Goal: Information Seeking & Learning: Learn about a topic

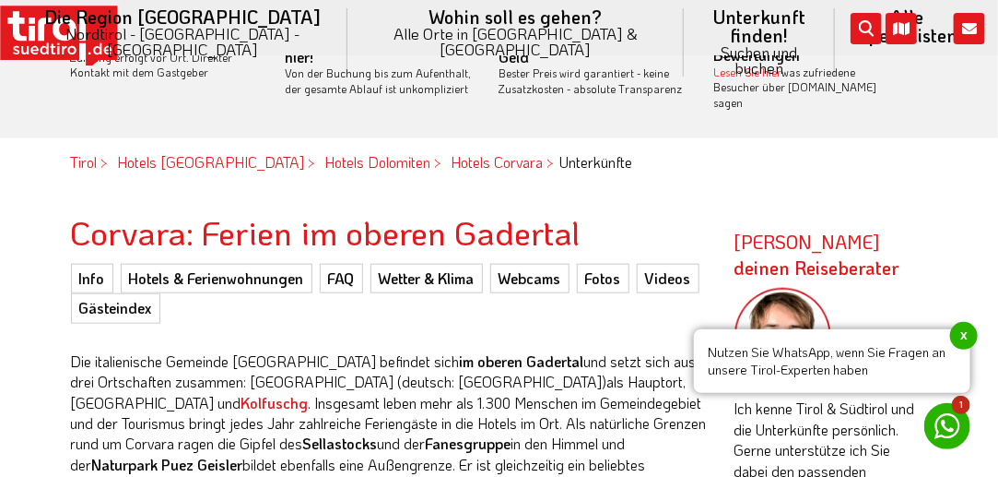
scroll to position [542, 0]
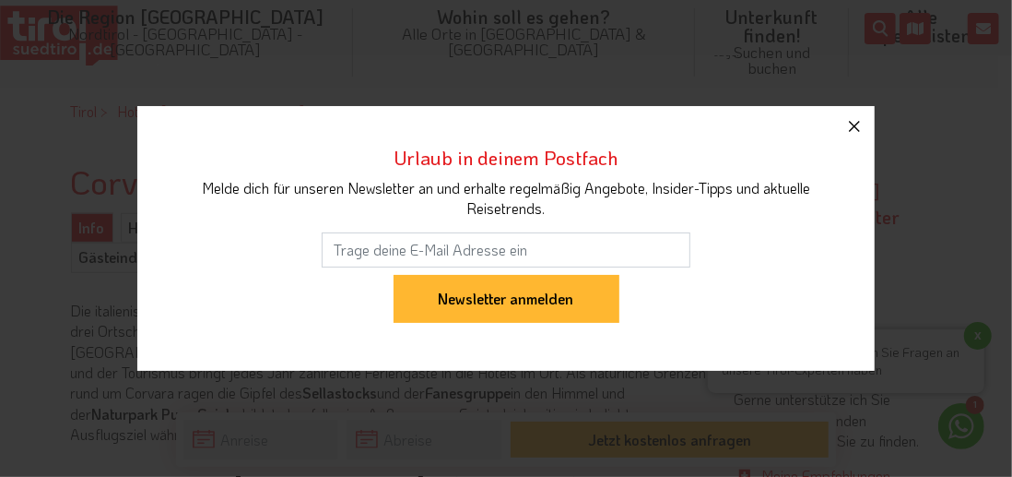
click at [851, 119] on icon "button" at bounding box center [855, 126] width 22 height 22
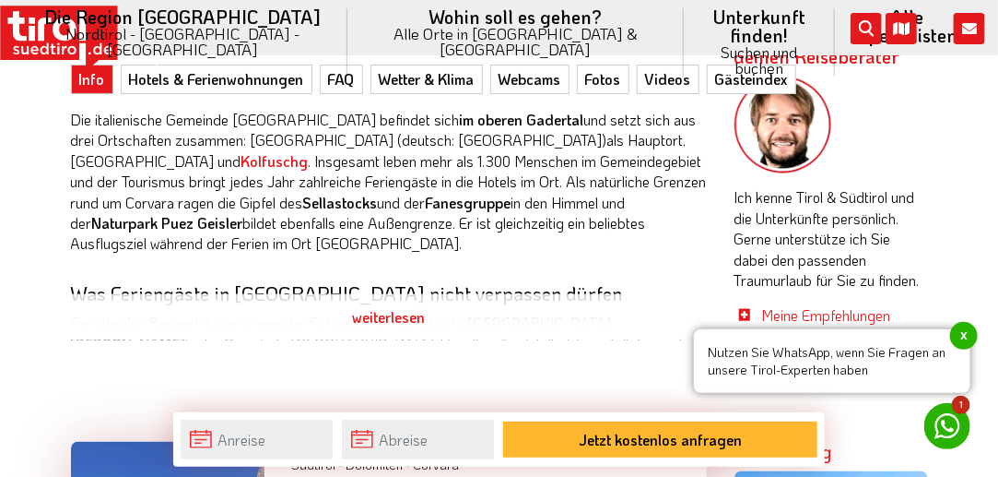
scroll to position [726, 0]
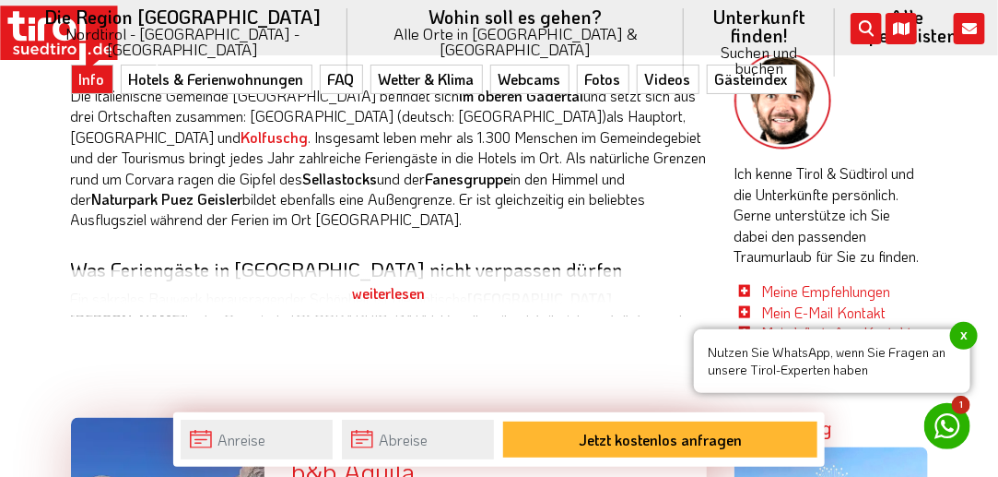
click at [381, 278] on div "weiterlesen" at bounding box center [389, 293] width 636 height 46
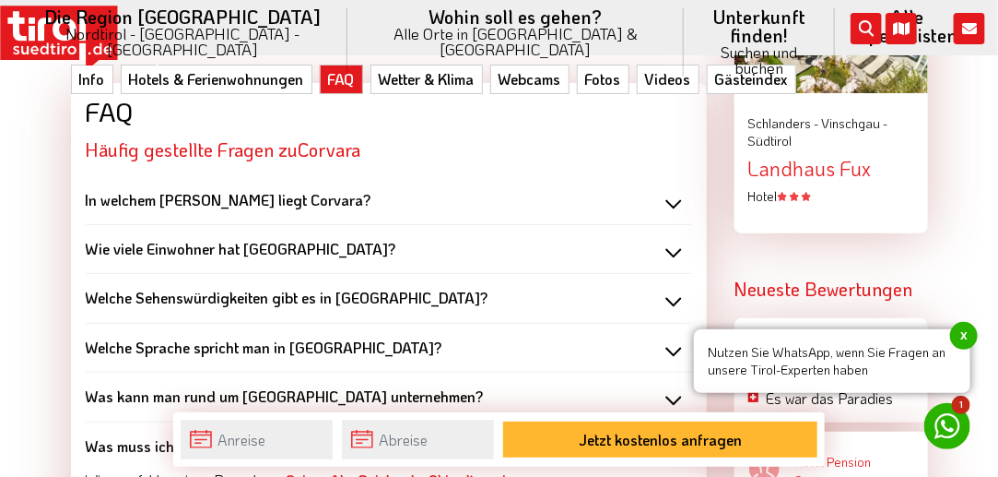
scroll to position [2386, 0]
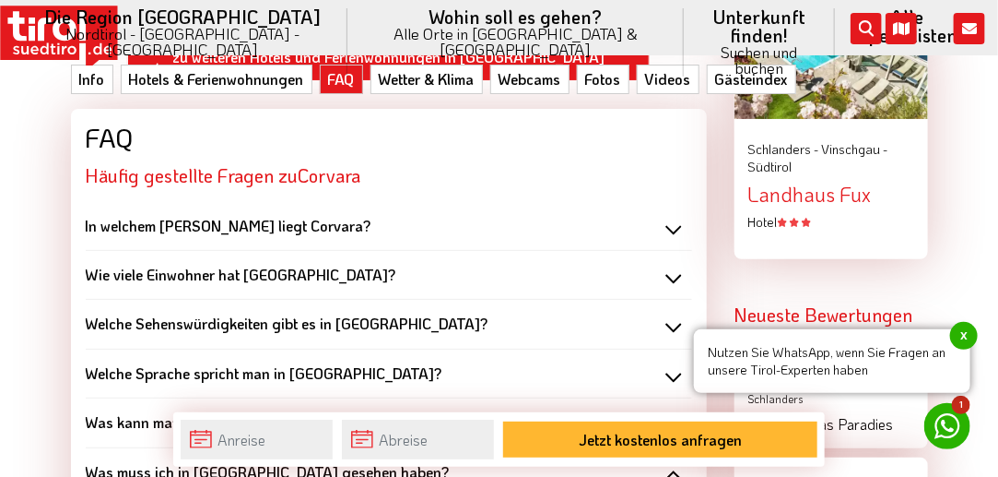
click at [672, 313] on div "Welche Sehenswürdigkeiten gibt es in Corvara?" at bounding box center [389, 323] width 607 height 20
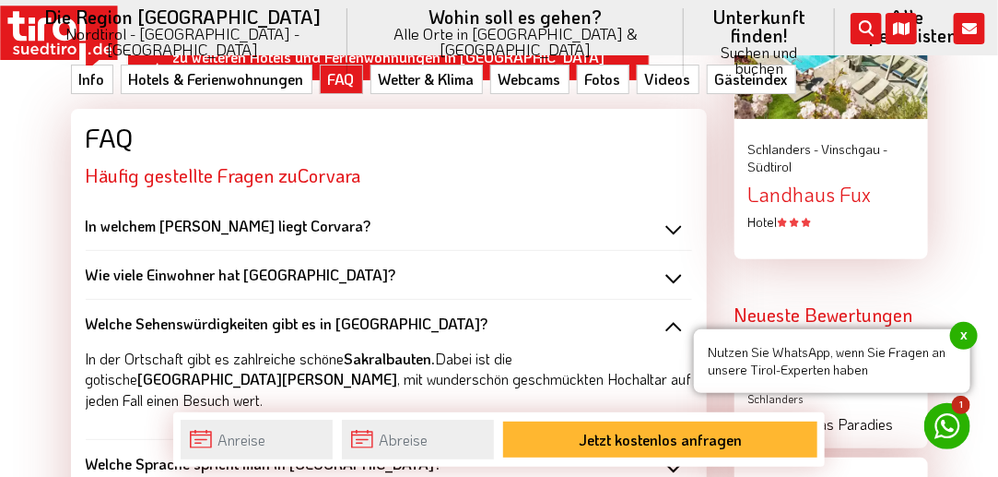
click at [676, 313] on div "Welche Sehenswürdigkeiten gibt es in Corvara?" at bounding box center [389, 323] width 607 height 20
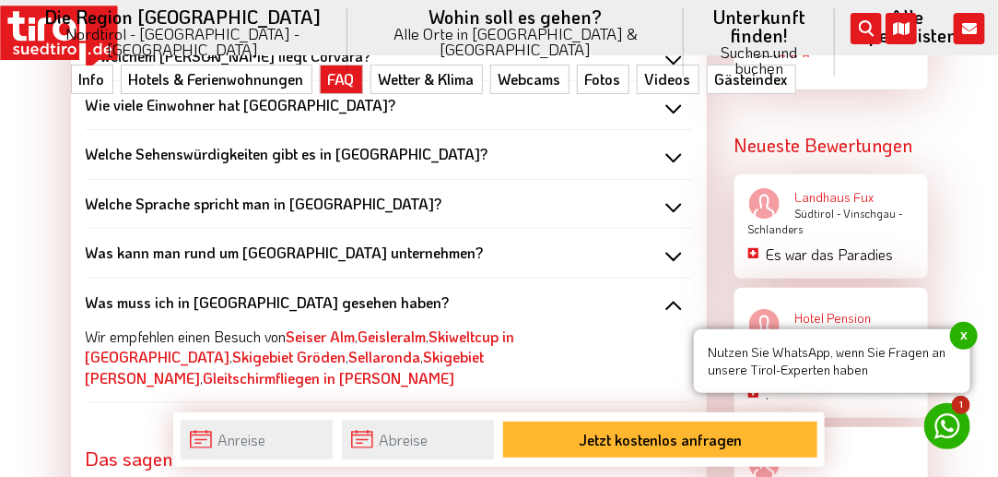
scroll to position [2570, 0]
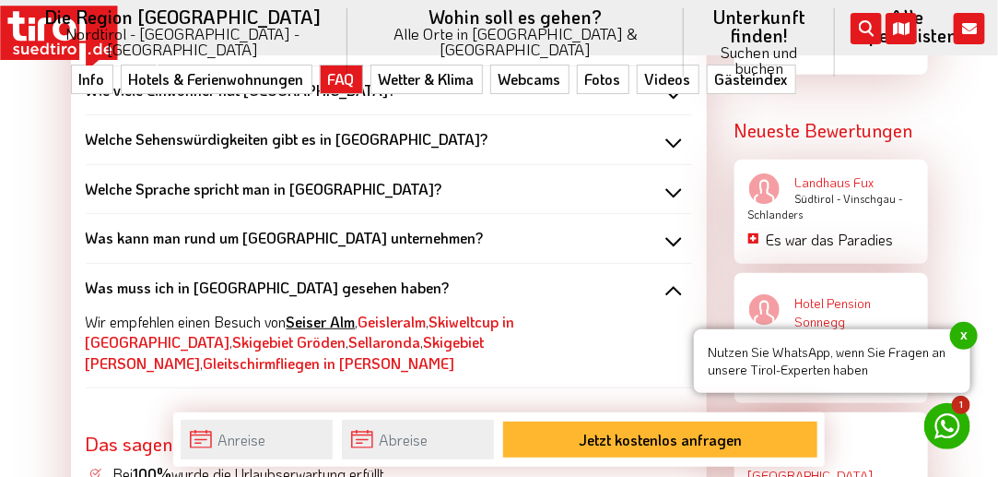
click at [333, 312] on link "Seiser Alm" at bounding box center [321, 321] width 69 height 19
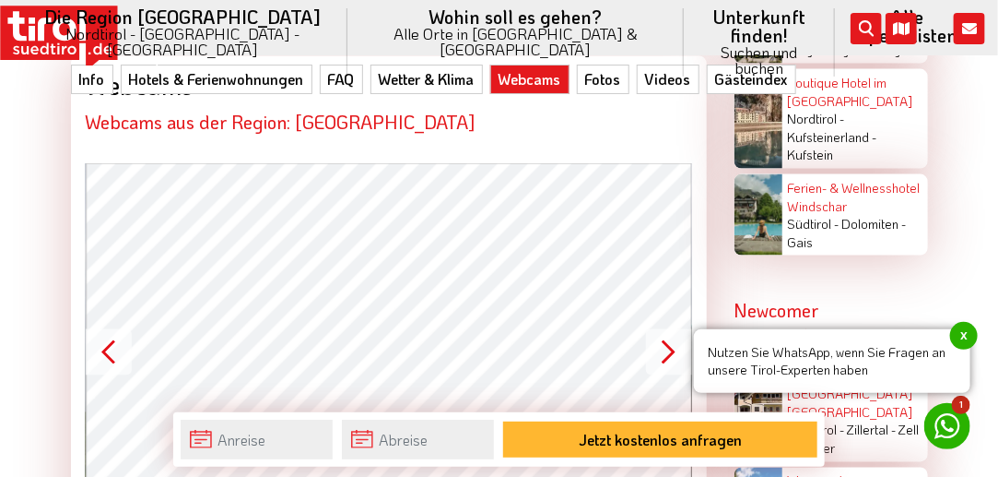
scroll to position [3308, 0]
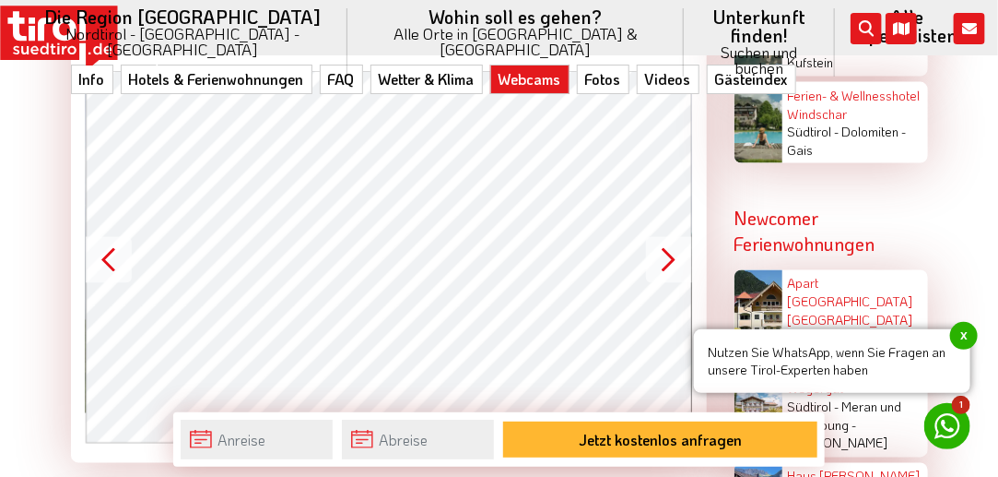
click at [677, 237] on button "Next" at bounding box center [669, 260] width 46 height 46
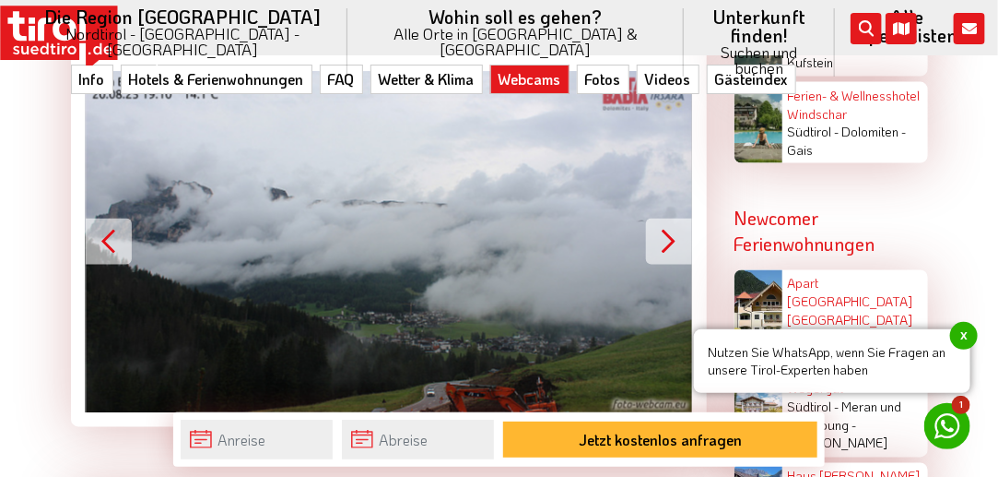
click at [677, 219] on button "Next" at bounding box center [669, 242] width 46 height 46
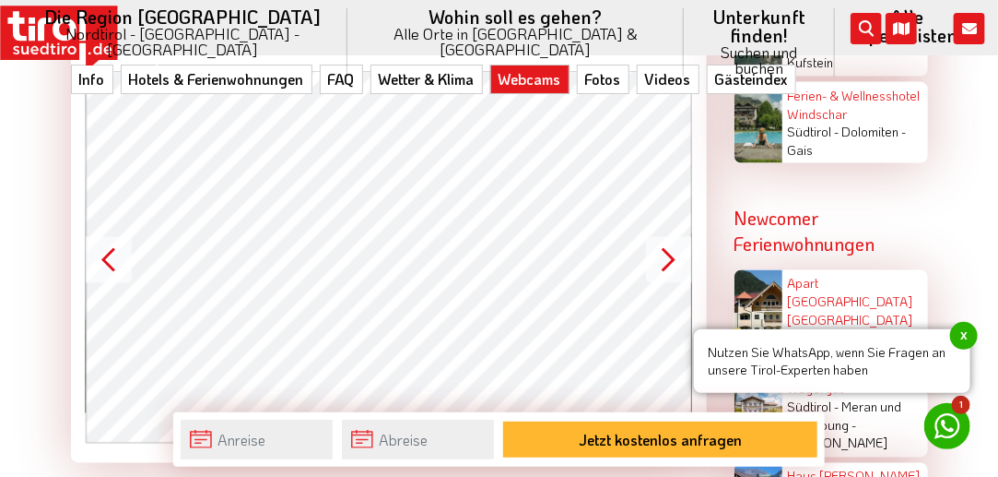
click at [677, 237] on button "Next" at bounding box center [669, 260] width 46 height 46
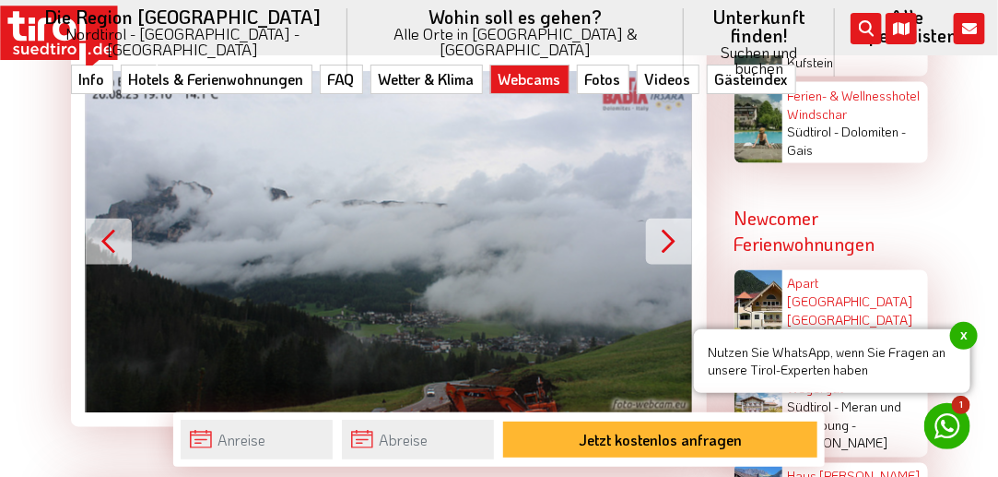
click at [677, 219] on button "Next" at bounding box center [669, 242] width 46 height 46
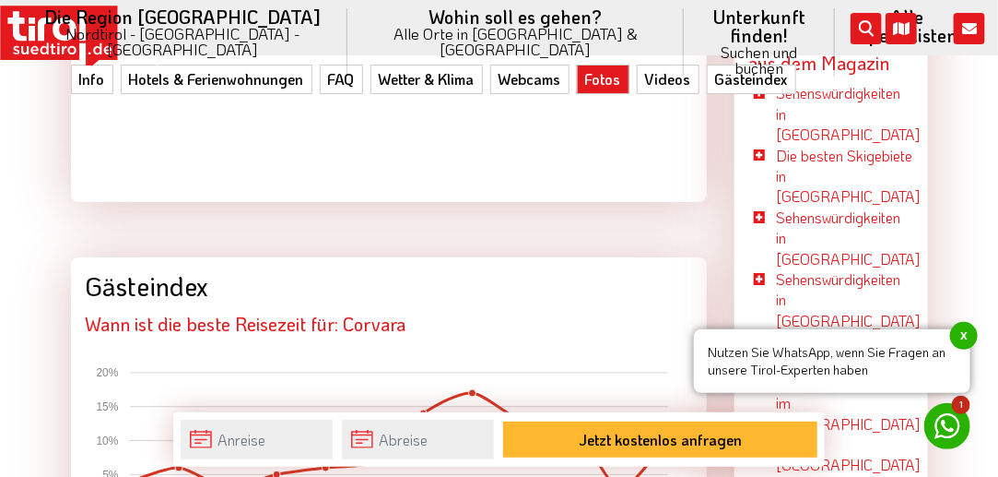
scroll to position [3861, 0]
